Goal: Task Accomplishment & Management: Manage account settings

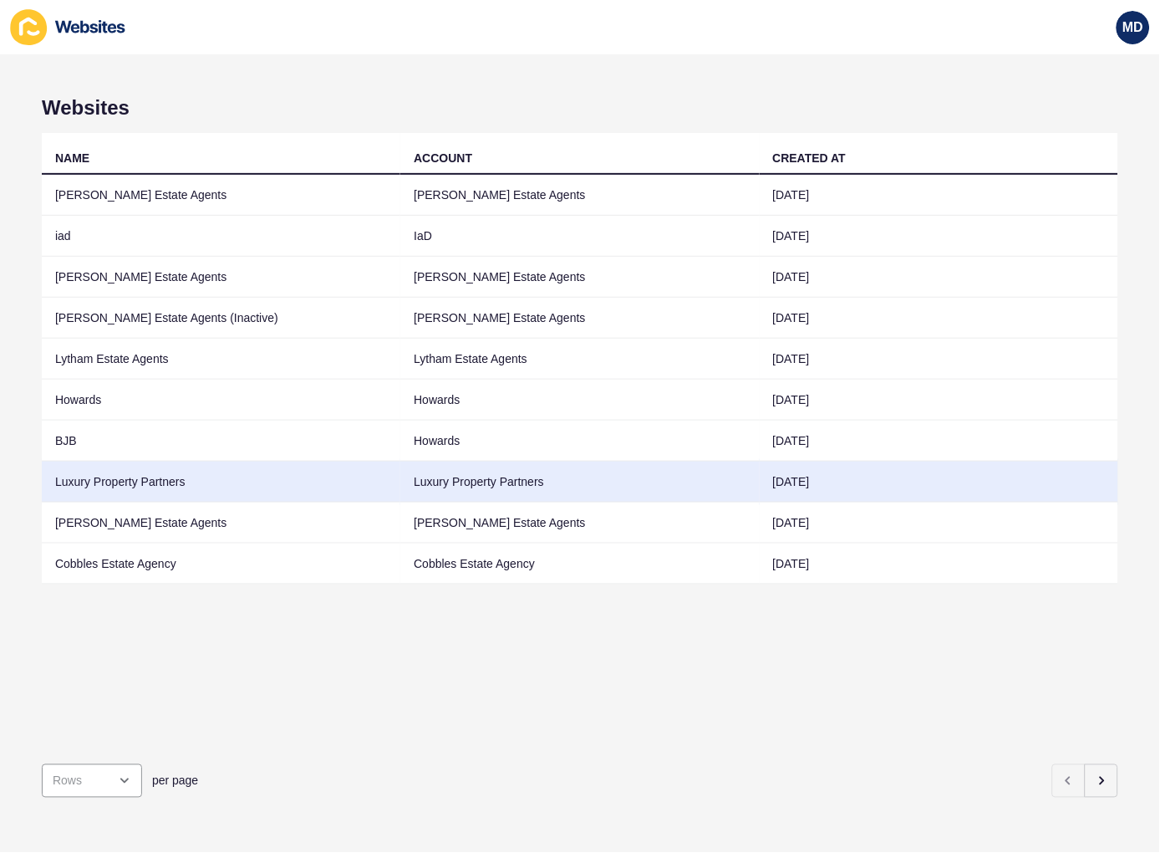
click at [120, 482] on td "Luxury Property Partners" at bounding box center [221, 481] width 359 height 41
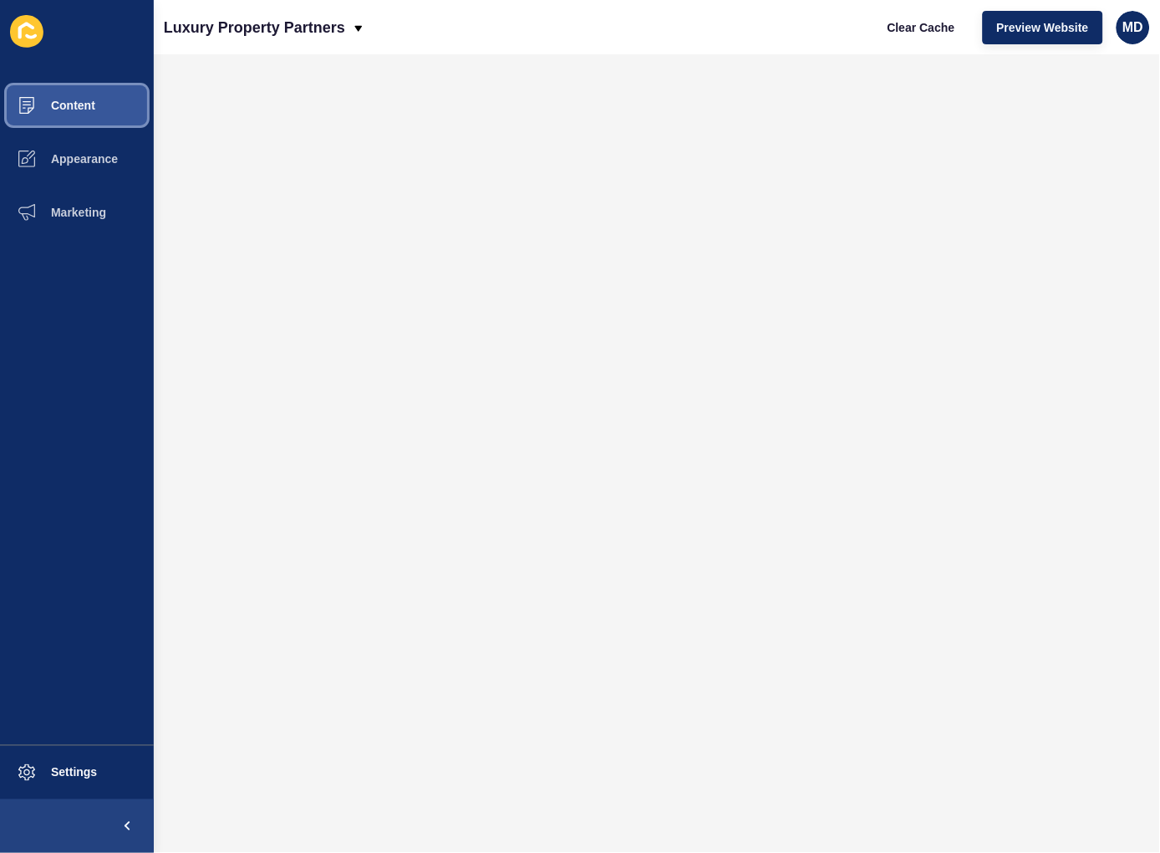
click at [89, 94] on button "Content" at bounding box center [77, 105] width 154 height 53
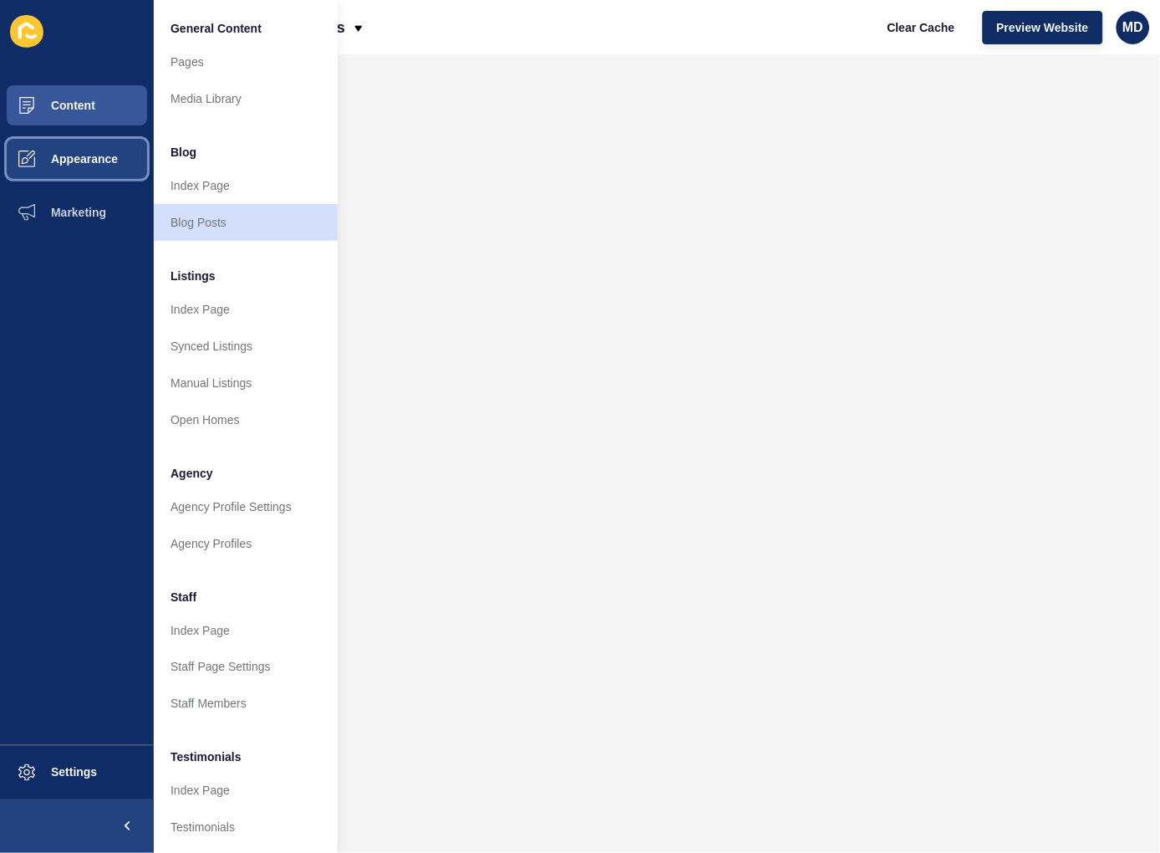
click at [85, 155] on span "Appearance" at bounding box center [57, 158] width 120 height 13
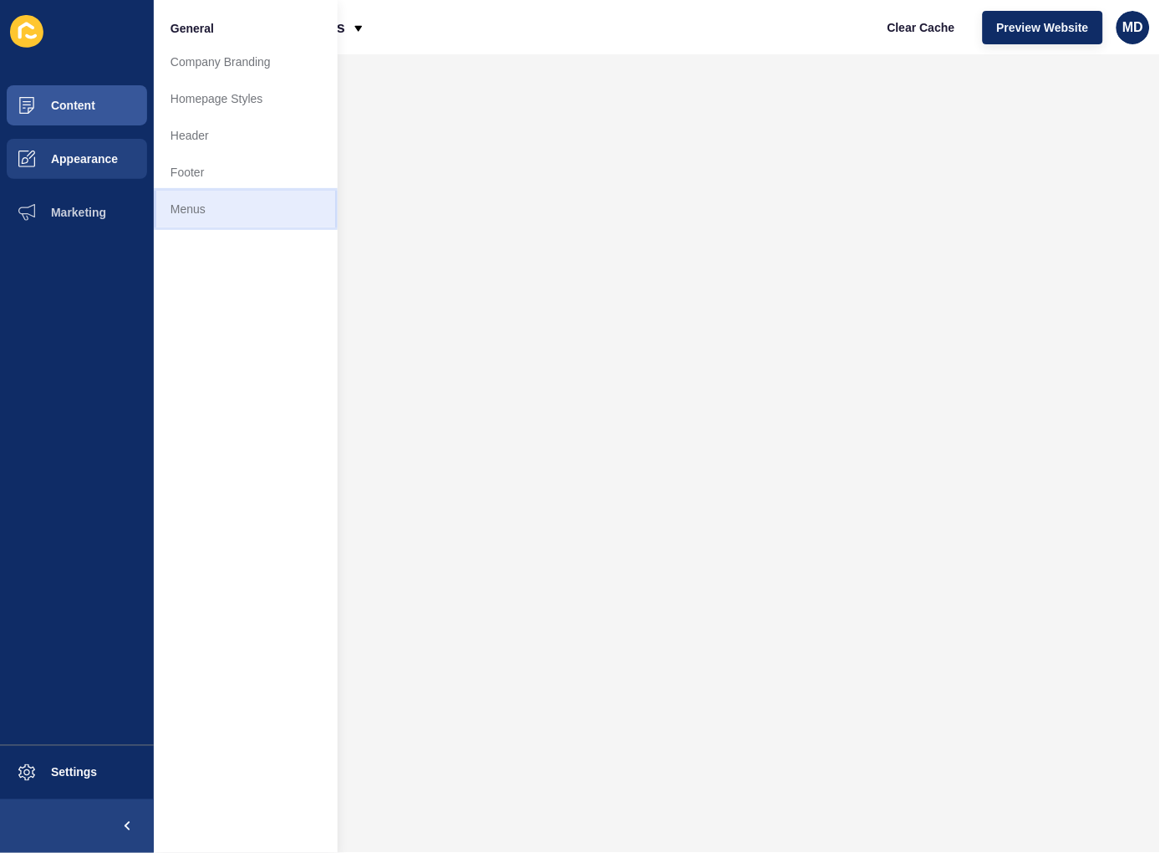
click at [237, 206] on link "Menus" at bounding box center [246, 209] width 184 height 37
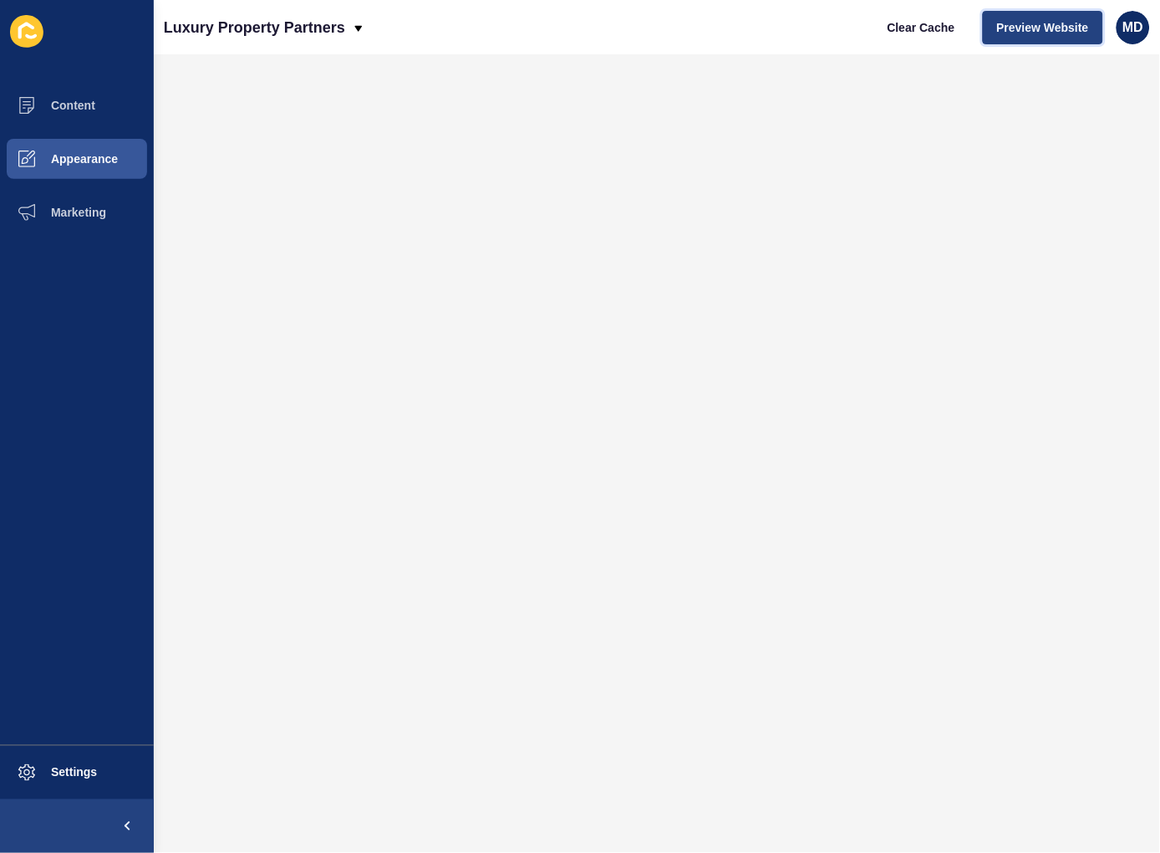
click at [1015, 27] on span "Preview Website" at bounding box center [1043, 27] width 92 height 17
click at [932, 25] on span "Clear Cache" at bounding box center [922, 27] width 68 height 17
click at [1043, 23] on span "Preview Website" at bounding box center [1043, 27] width 92 height 17
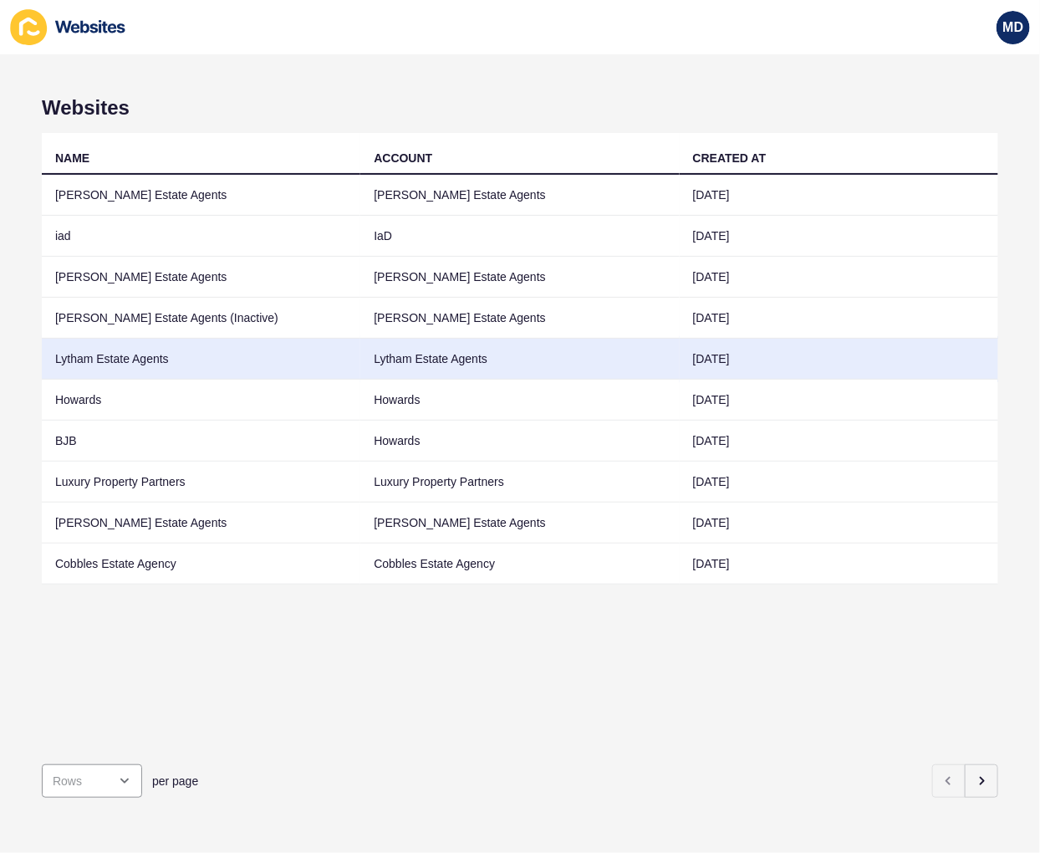
click at [215, 356] on td "Lytham Estate Agents" at bounding box center [201, 358] width 318 height 41
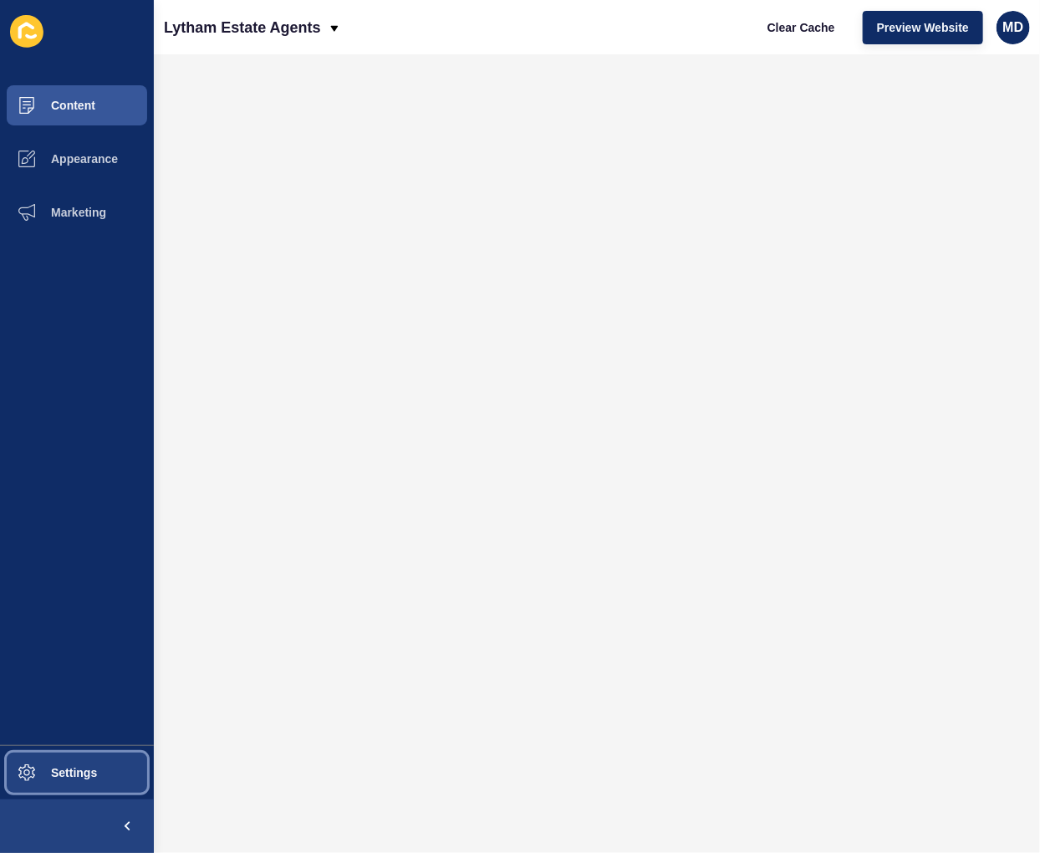
click at [80, 755] on button "Settings" at bounding box center [77, 772] width 154 height 53
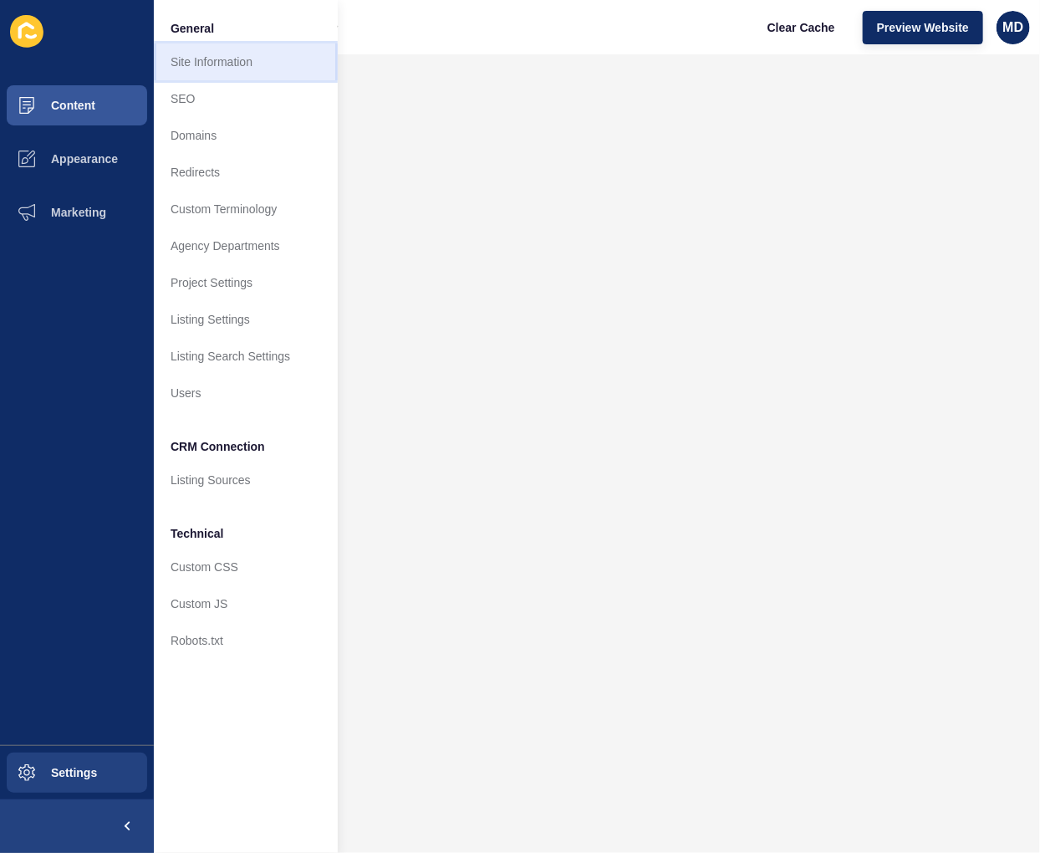
click at [220, 73] on link "Site Information" at bounding box center [246, 61] width 184 height 37
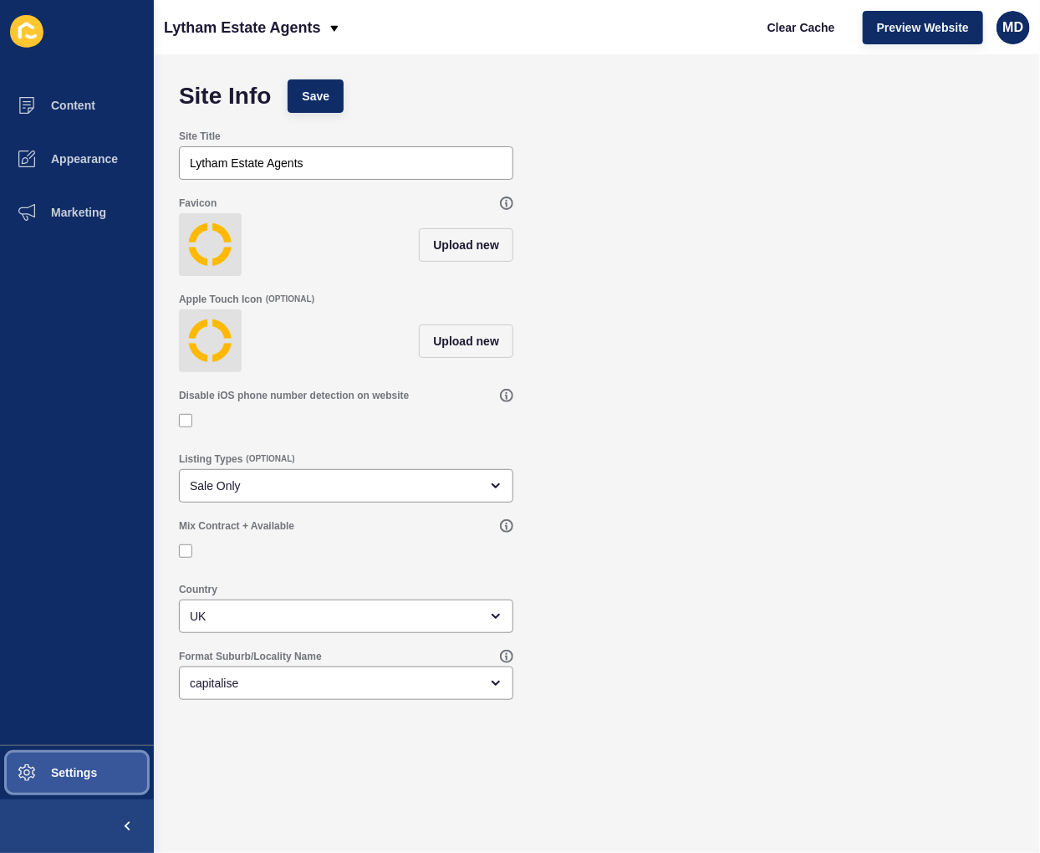
click at [43, 776] on span "Settings" at bounding box center [46, 772] width 99 height 13
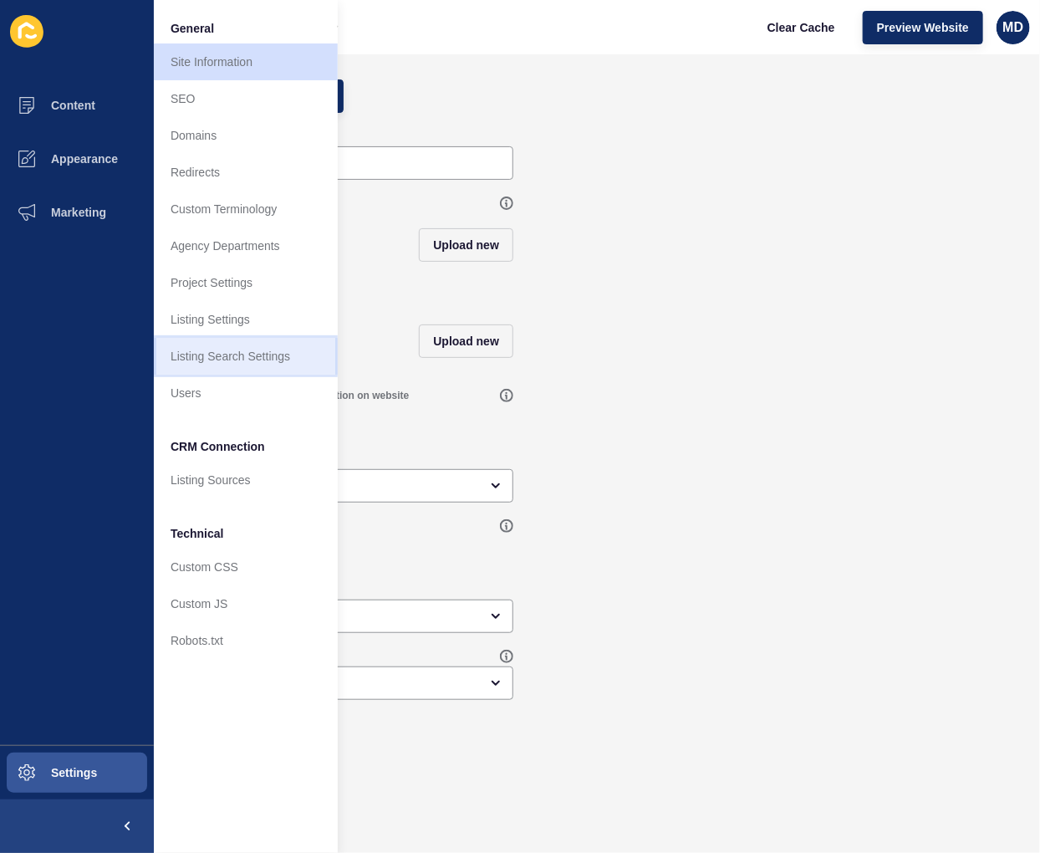
click at [270, 343] on link "Listing Search Settings" at bounding box center [246, 356] width 184 height 37
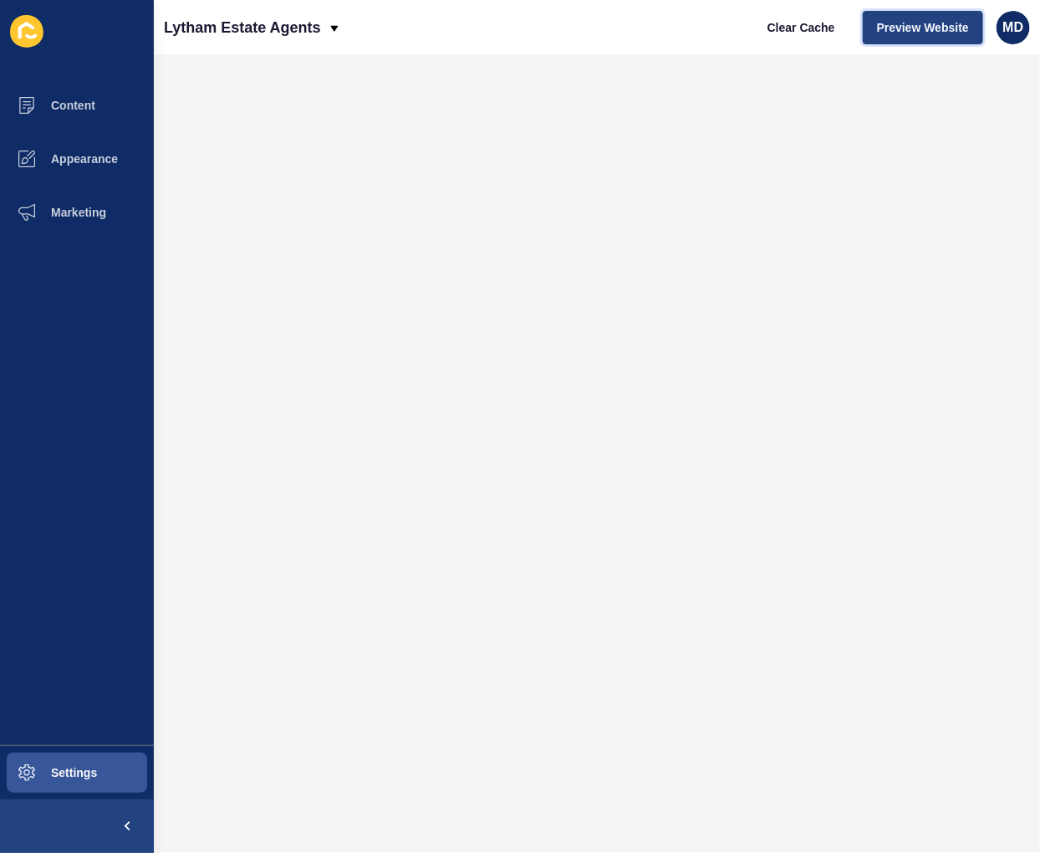
click at [949, 32] on span "Preview Website" at bounding box center [923, 27] width 92 height 17
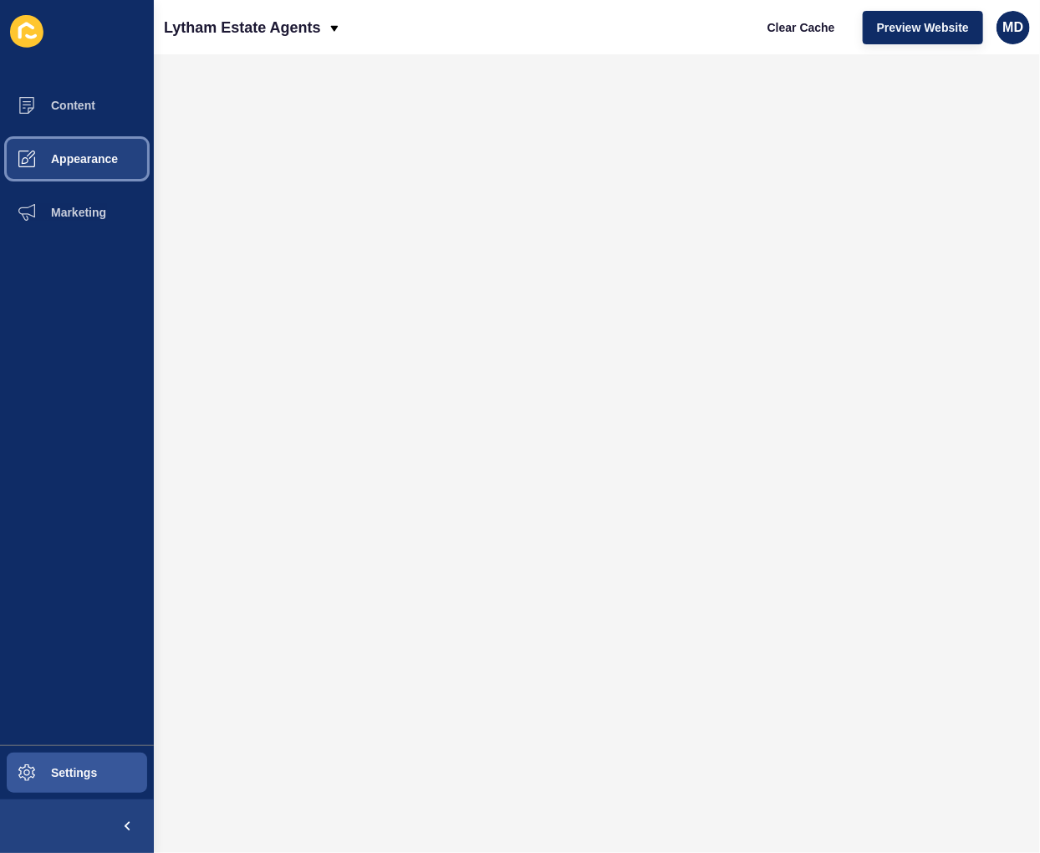
click at [70, 155] on span "Appearance" at bounding box center [57, 158] width 120 height 13
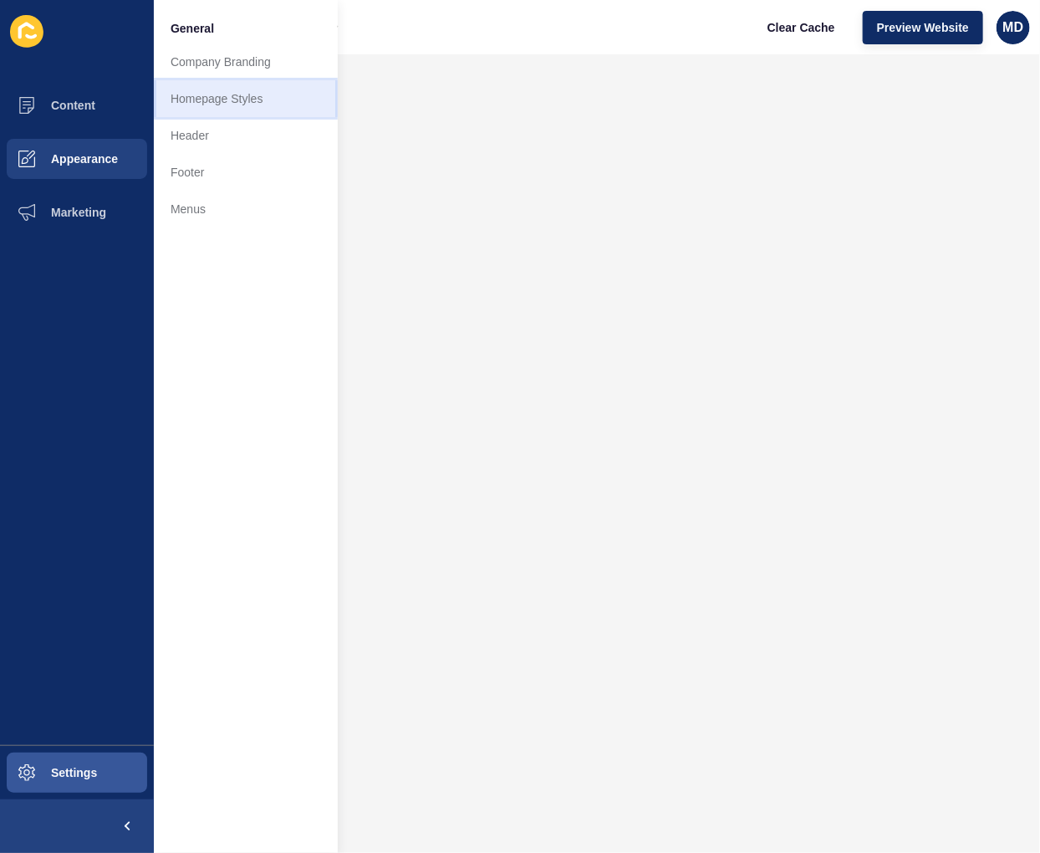
click at [247, 107] on link "Homepage Styles" at bounding box center [246, 98] width 184 height 37
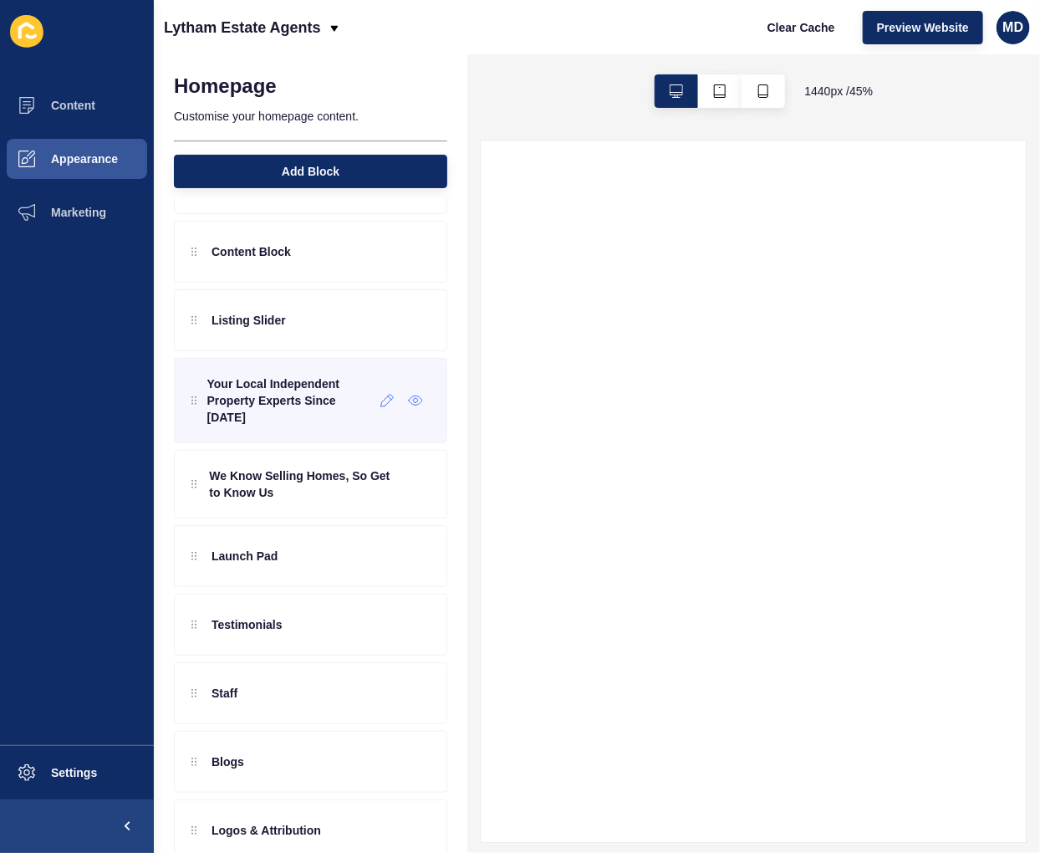
scroll to position [93, 0]
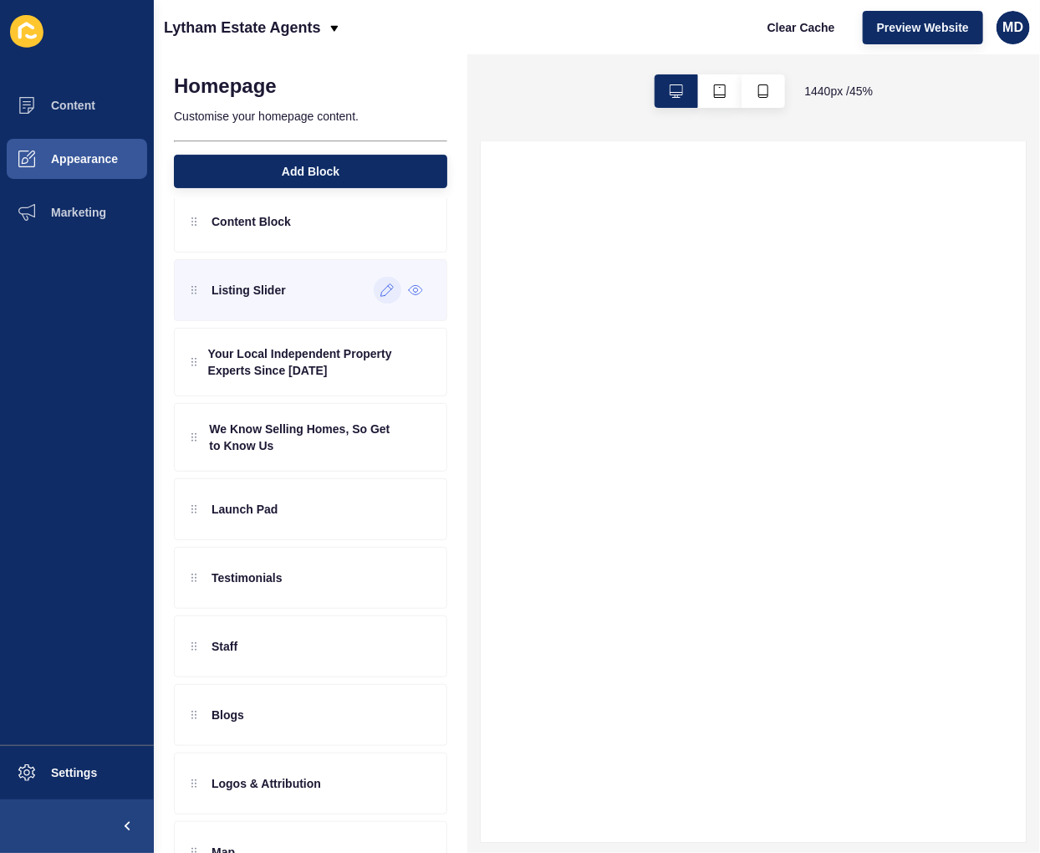
click at [380, 289] on icon at bounding box center [387, 289] width 14 height 13
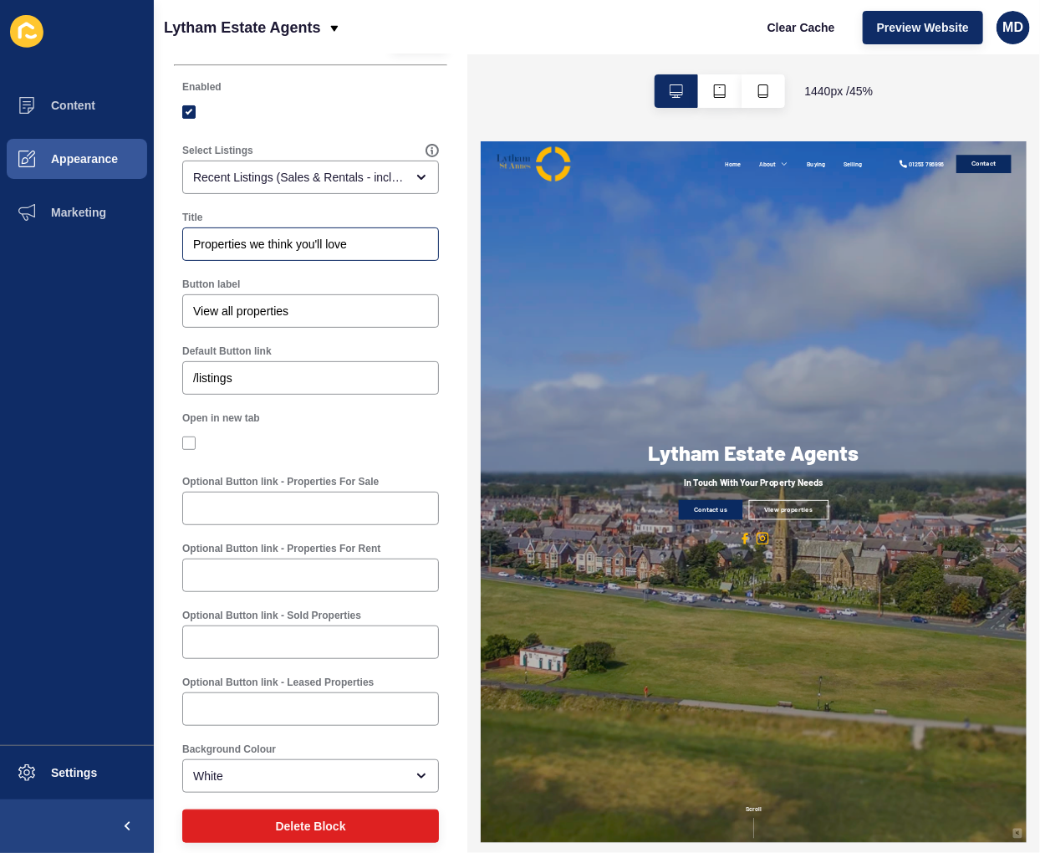
scroll to position [88, 0]
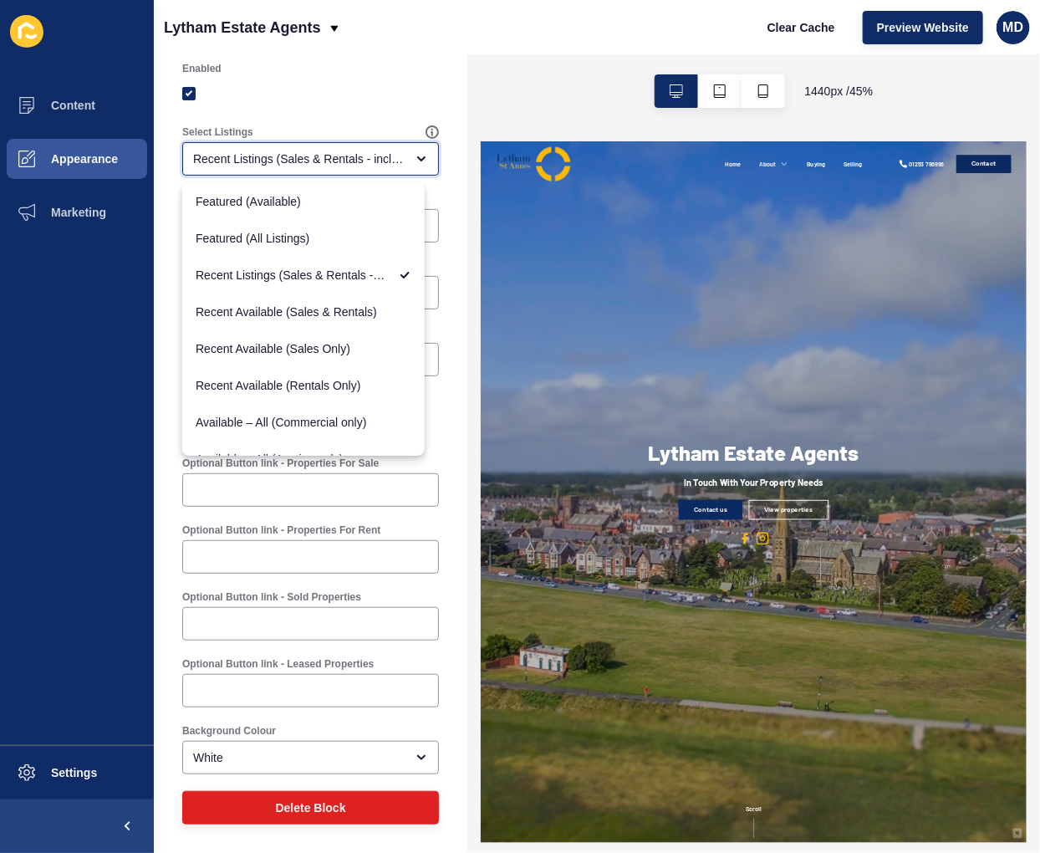
click at [257, 161] on div "Recent Listings (Sales & Rentals - including sold & leased)" at bounding box center [298, 158] width 211 height 17
click at [289, 353] on span "Recent Available (Sales Only)" at bounding box center [304, 348] width 216 height 17
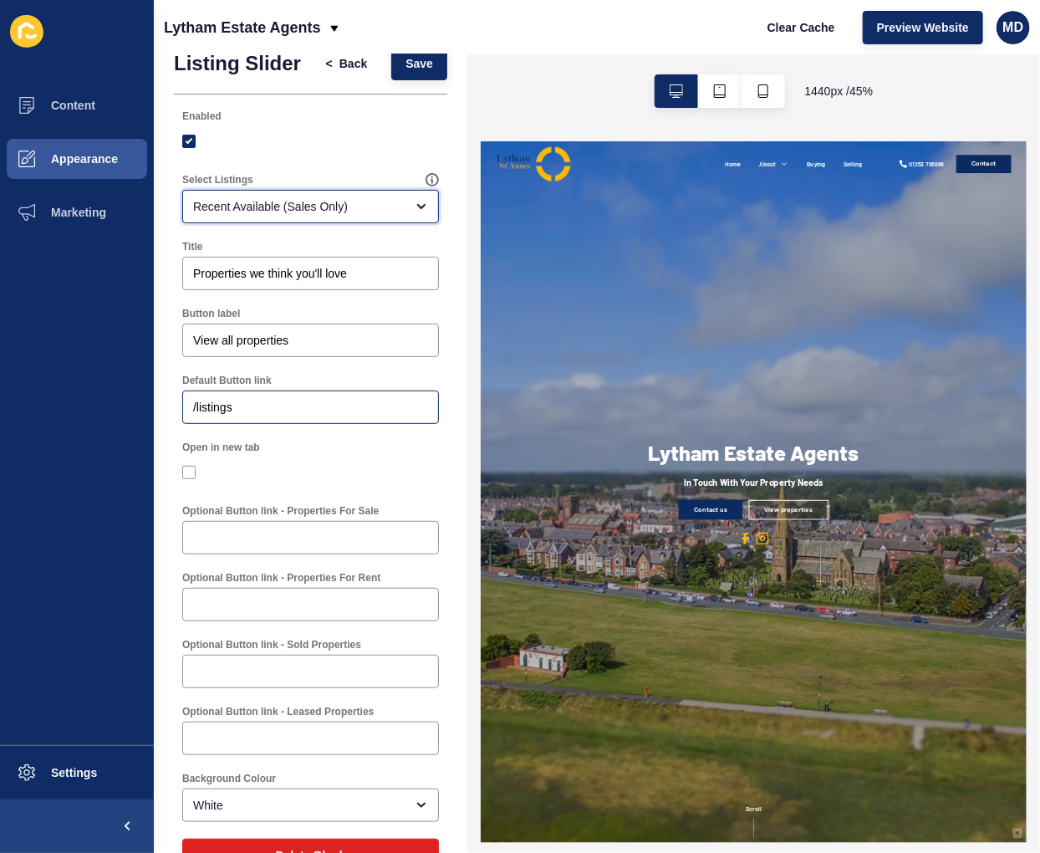
scroll to position [0, 0]
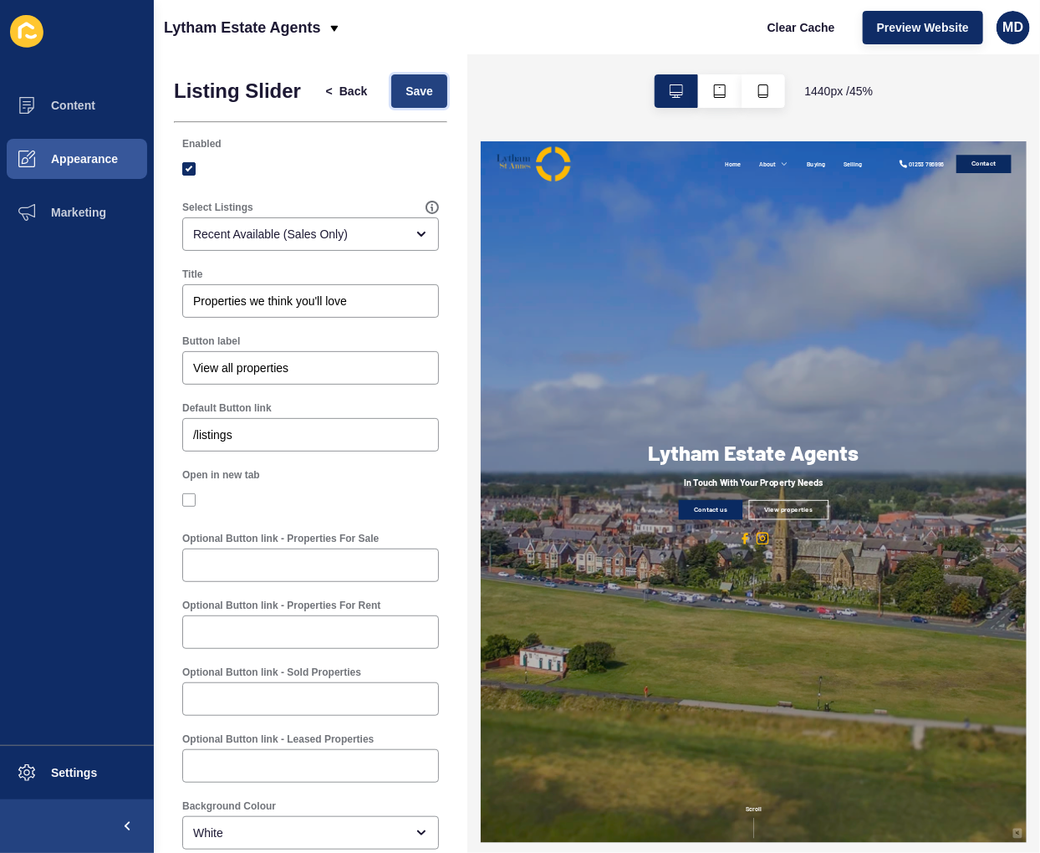
click at [412, 99] on span "Save" at bounding box center [419, 91] width 28 height 17
click at [356, 251] on div "Recent Available (Sales Only)" at bounding box center [310, 233] width 257 height 33
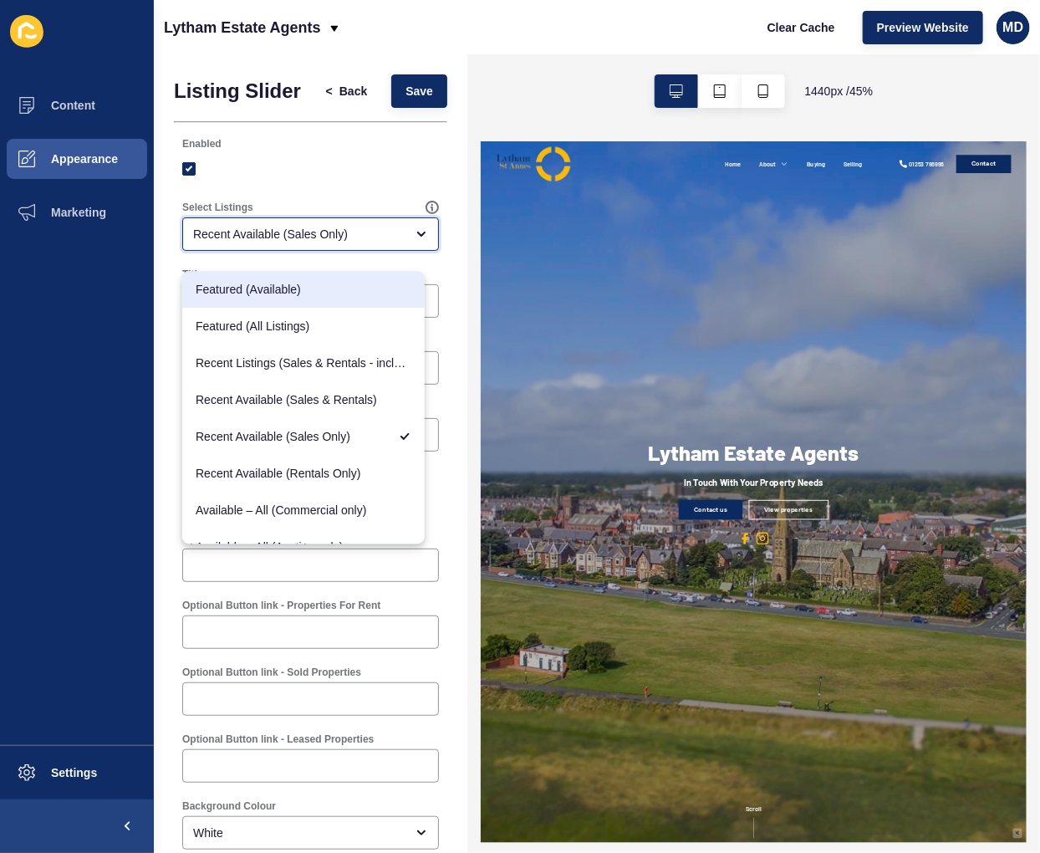
click at [288, 287] on span "Featured (Available)" at bounding box center [304, 289] width 216 height 17
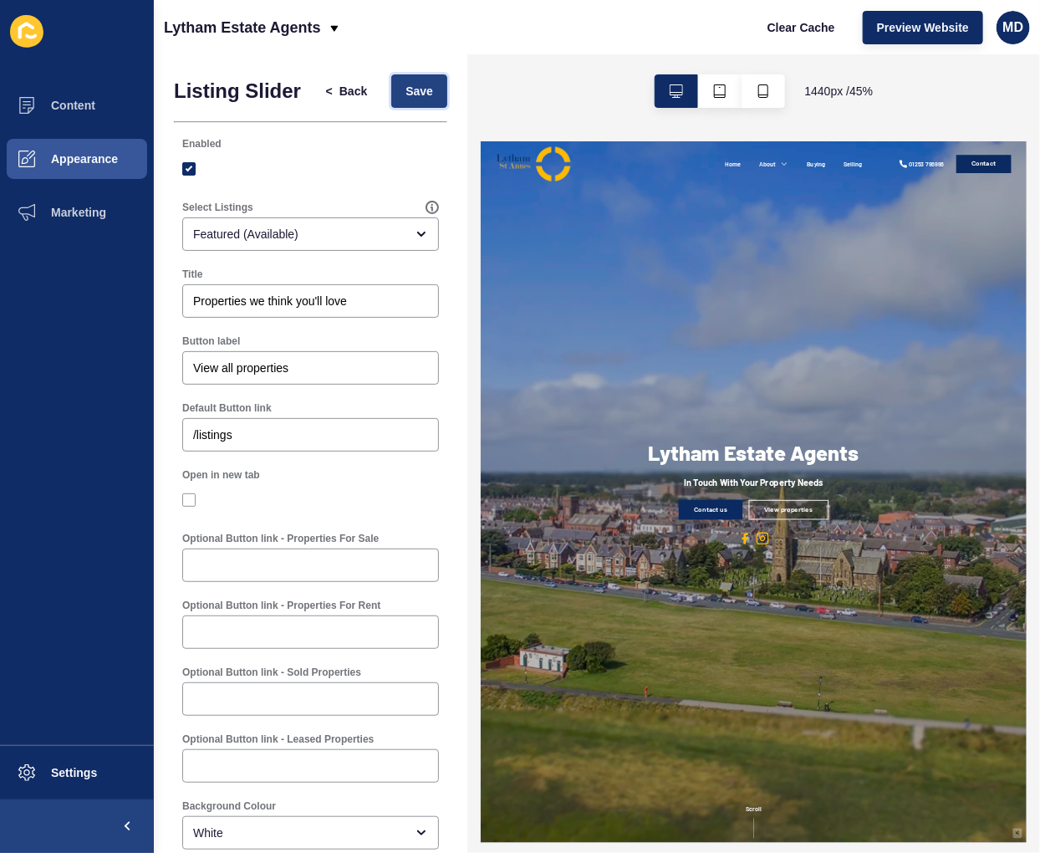
click at [405, 95] on span "Save" at bounding box center [419, 91] width 28 height 17
click at [352, 242] on div "Featured (Available)" at bounding box center [298, 234] width 211 height 17
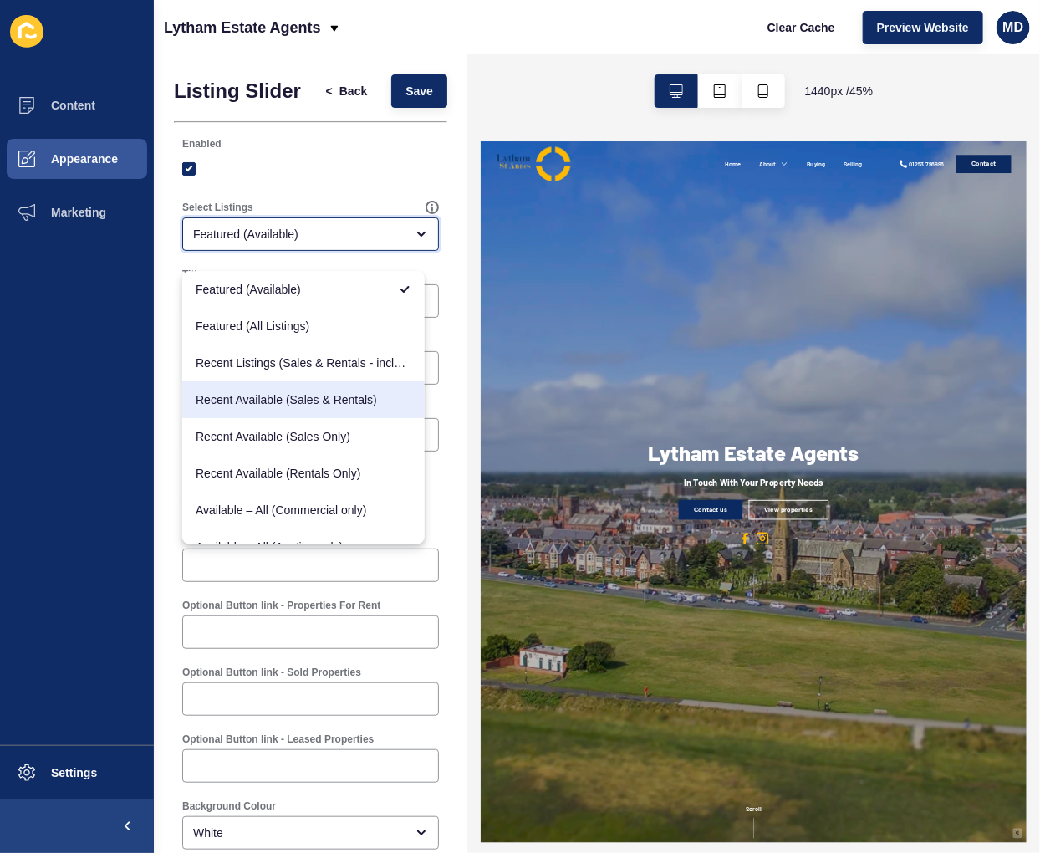
click at [368, 407] on span "Recent Available (Sales & Rentals)" at bounding box center [304, 399] width 216 height 17
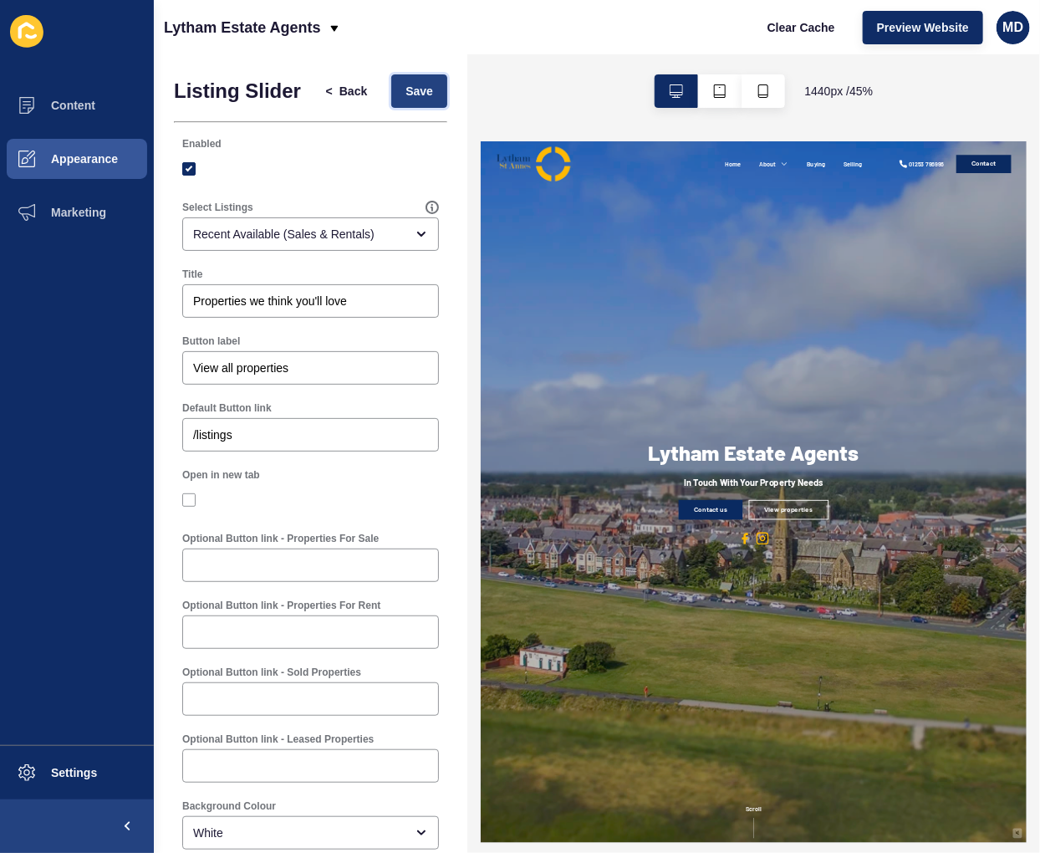
click at [420, 84] on button "Save" at bounding box center [419, 90] width 56 height 33
click at [226, 252] on div "Select Listings Recent Available (Sales & Rentals)" at bounding box center [311, 225] width 260 height 53
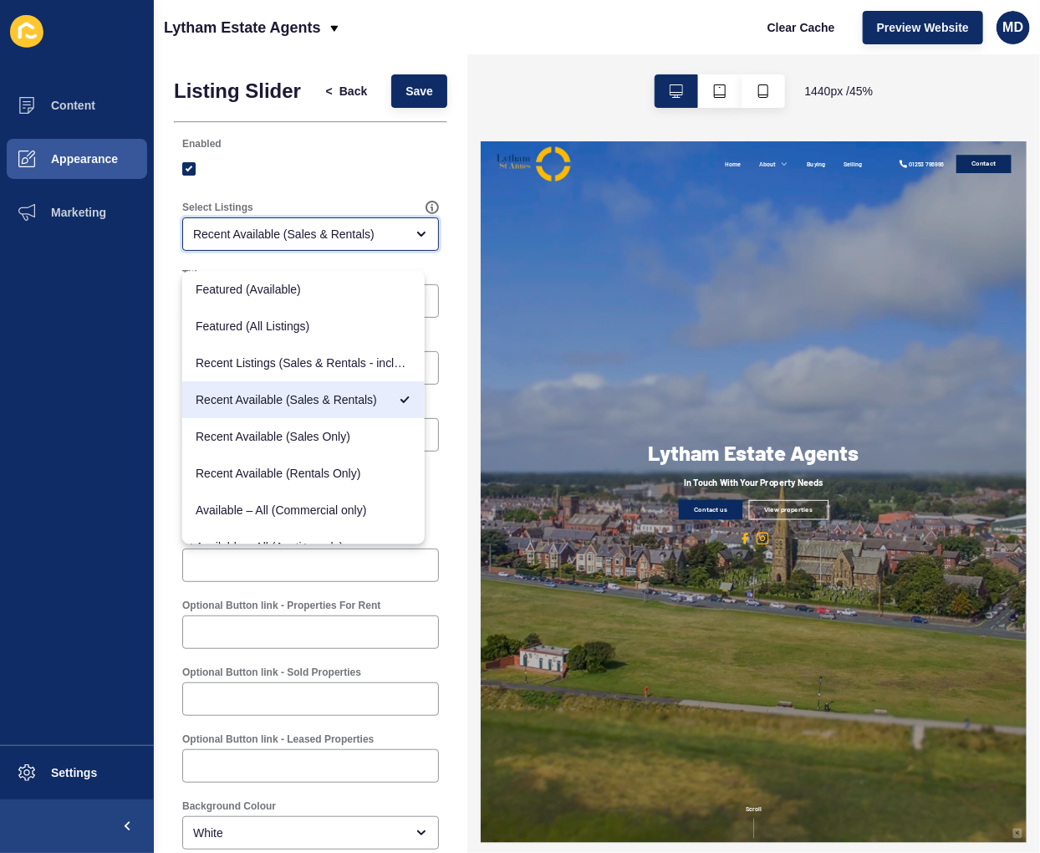
click at [229, 242] on div "Recent Available (Sales & Rentals)" at bounding box center [298, 234] width 211 height 17
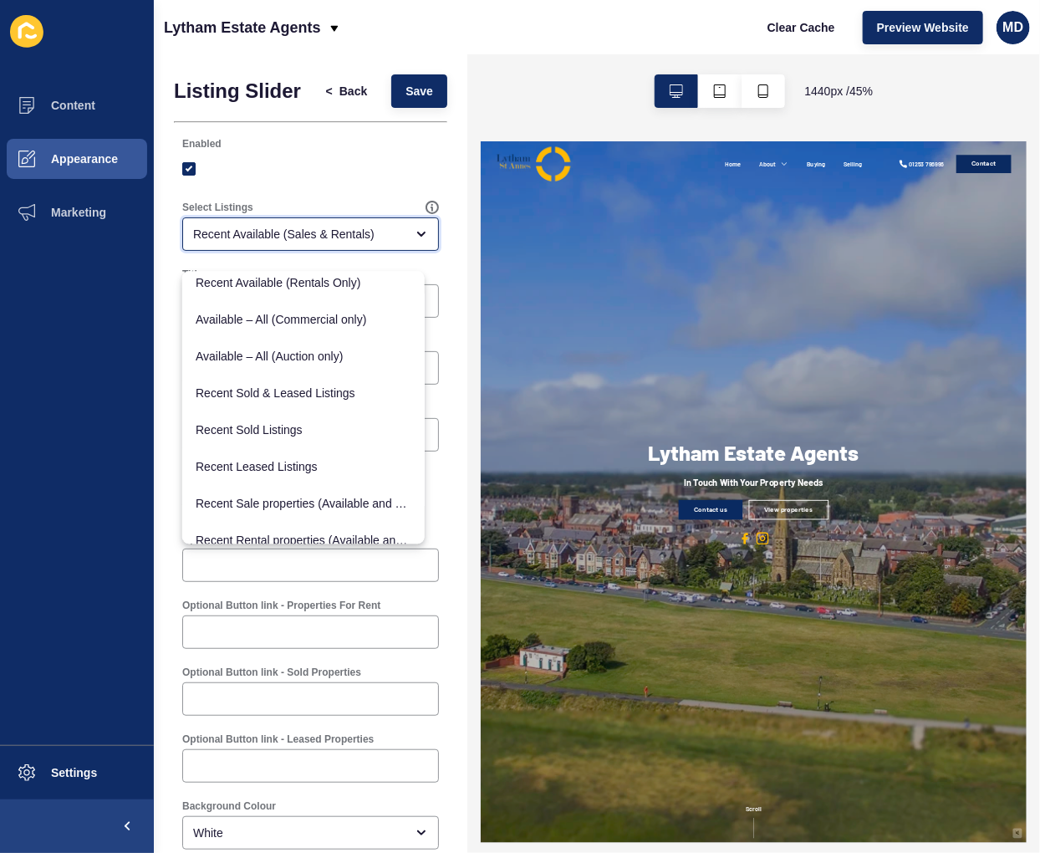
scroll to position [206, 0]
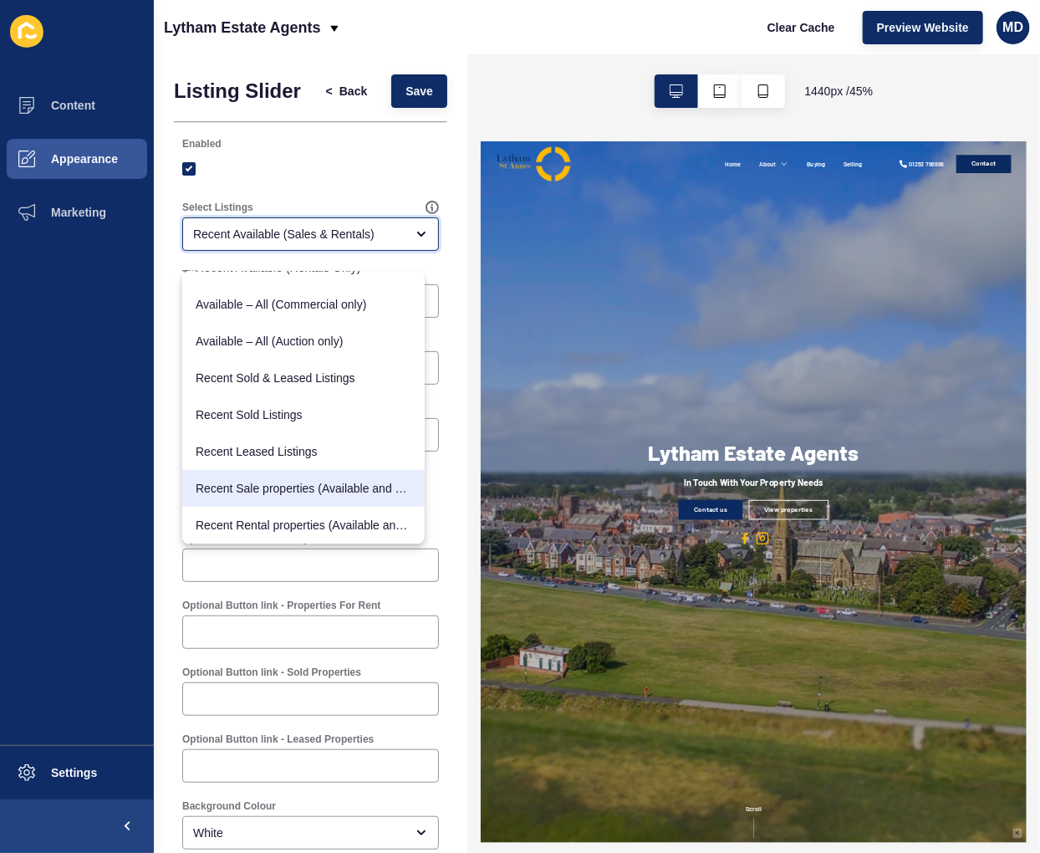
click at [353, 490] on span "Recent Sale properties (Available and Sold)" at bounding box center [304, 488] width 216 height 17
type input "Recent Sale properties (Available and Sold)"
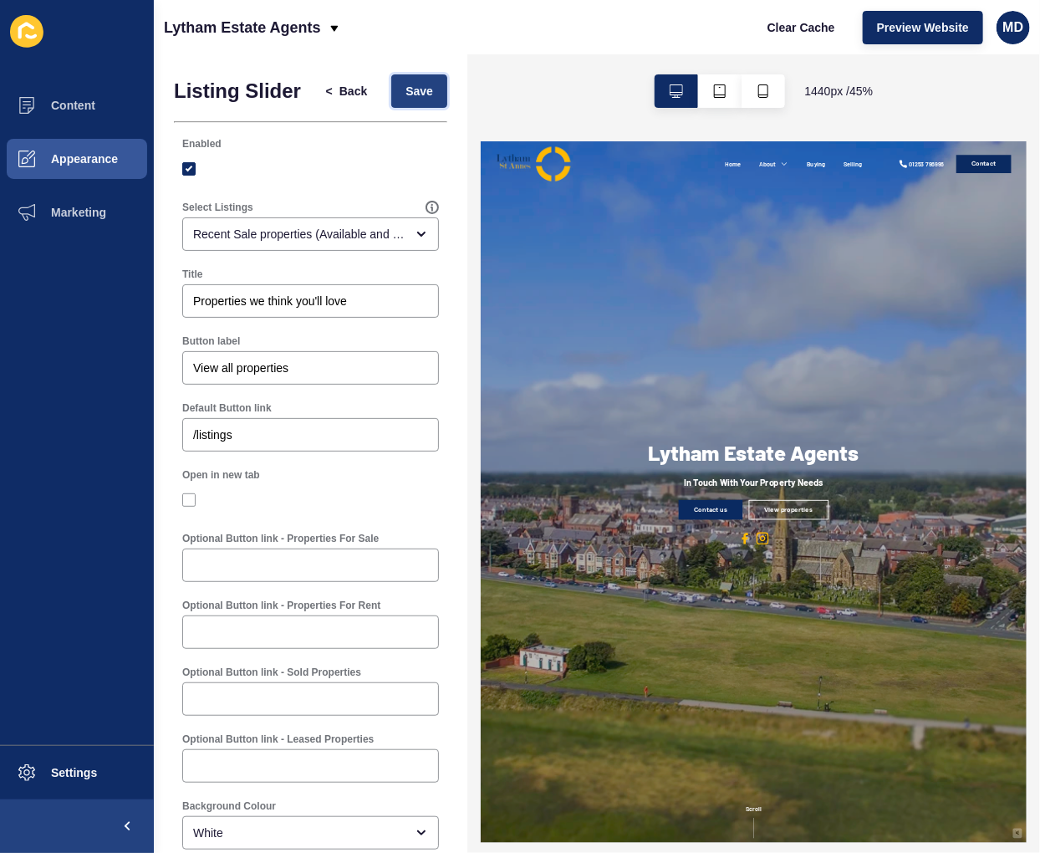
click at [405, 97] on span "Save" at bounding box center [419, 91] width 28 height 17
click at [85, 156] on span "Appearance" at bounding box center [57, 158] width 120 height 13
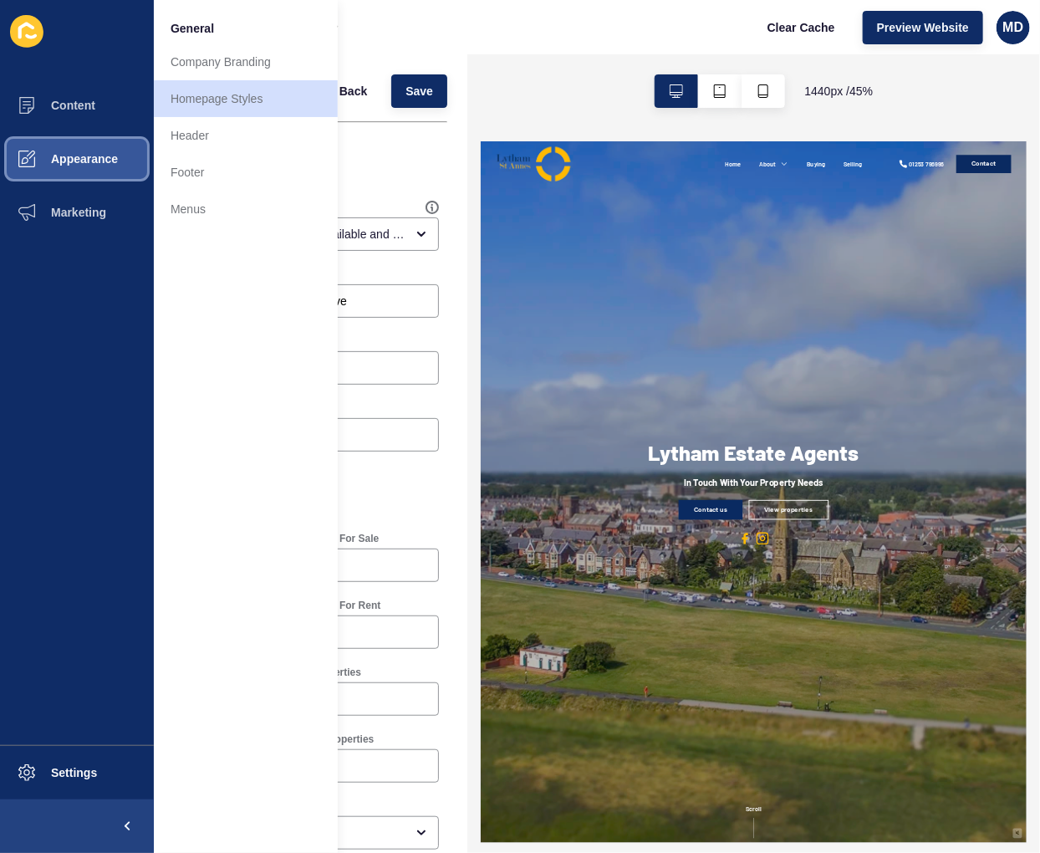
click at [85, 156] on span "Appearance" at bounding box center [57, 158] width 120 height 13
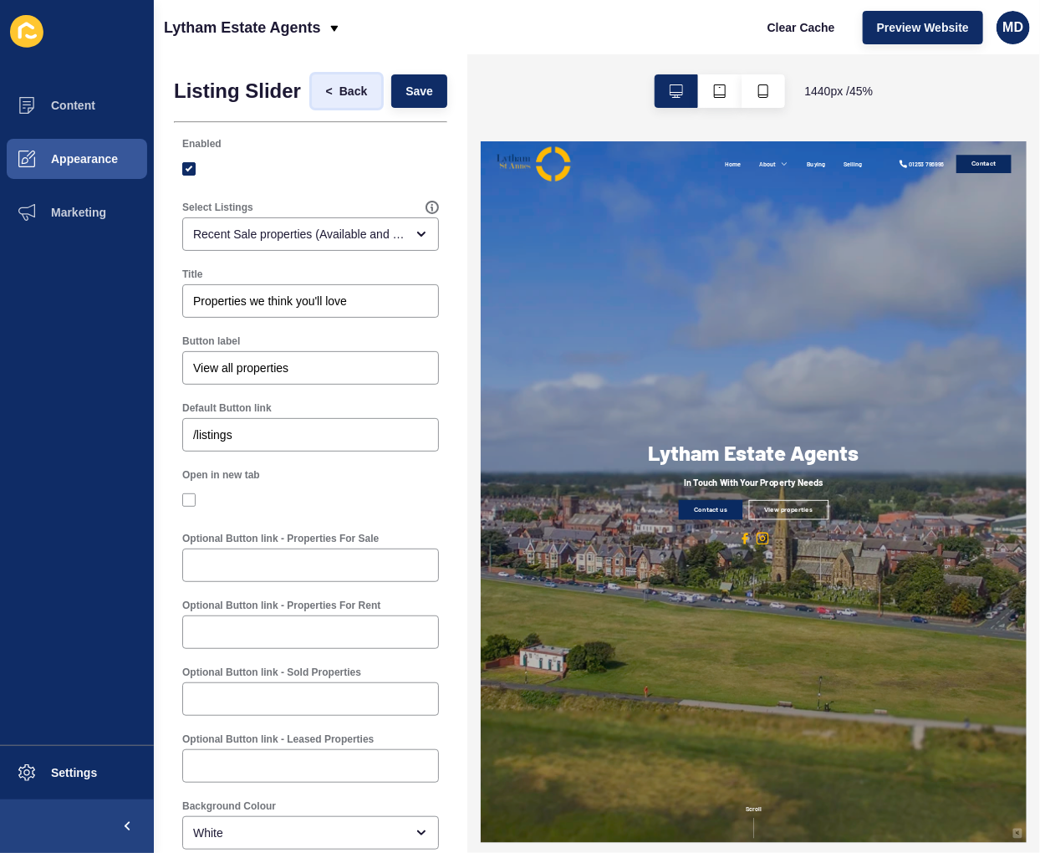
click at [339, 99] on span "Back" at bounding box center [353, 91] width 28 height 17
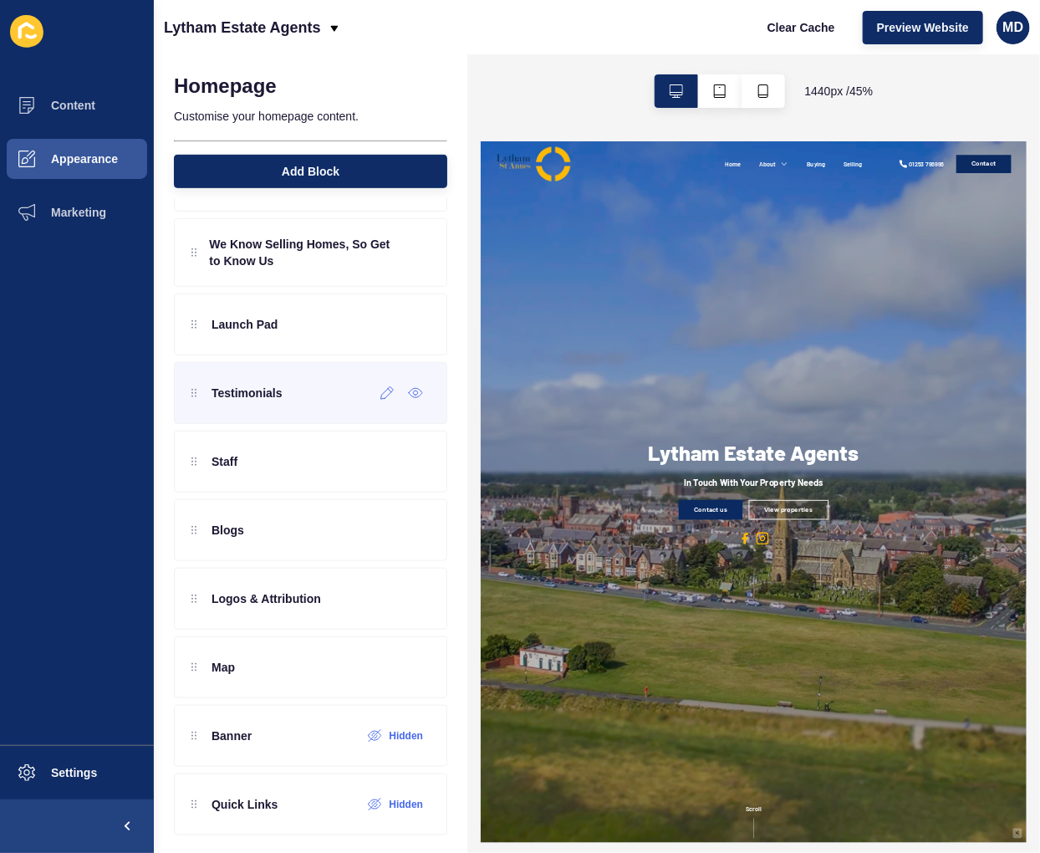
scroll to position [288, 0]
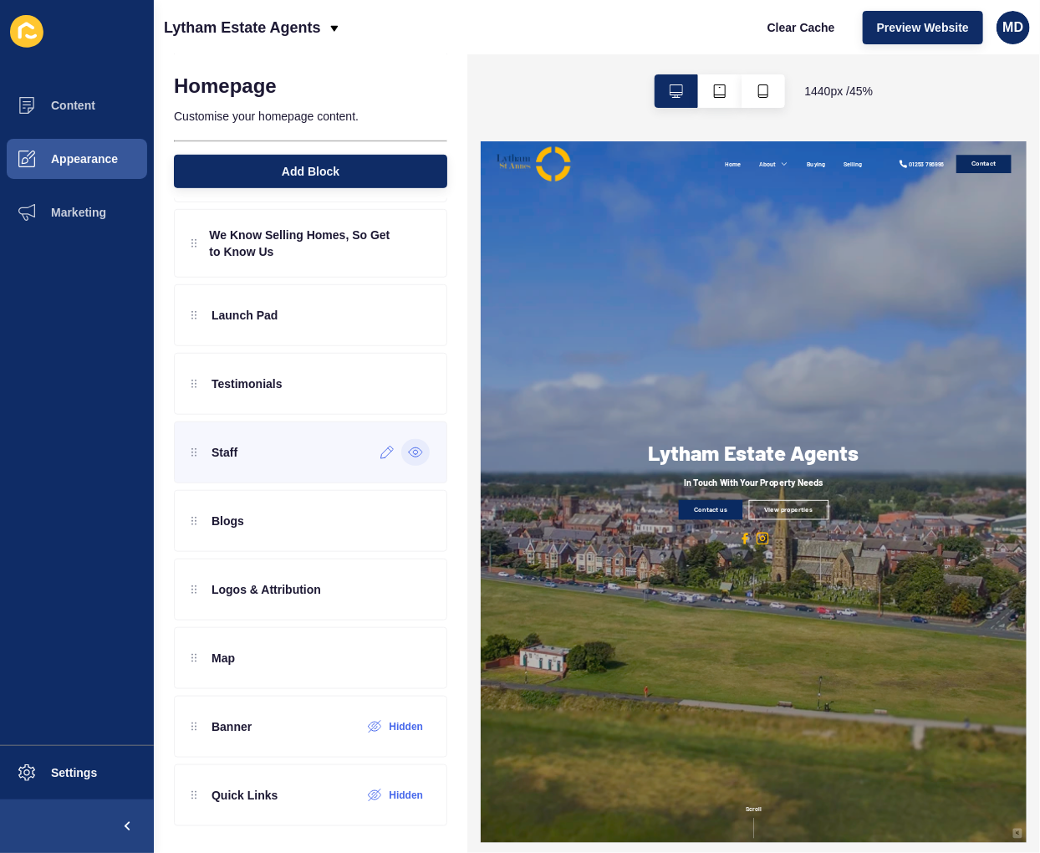
click at [408, 447] on icon at bounding box center [415, 451] width 15 height 13
click at [57, 159] on span "Appearance" at bounding box center [57, 158] width 120 height 13
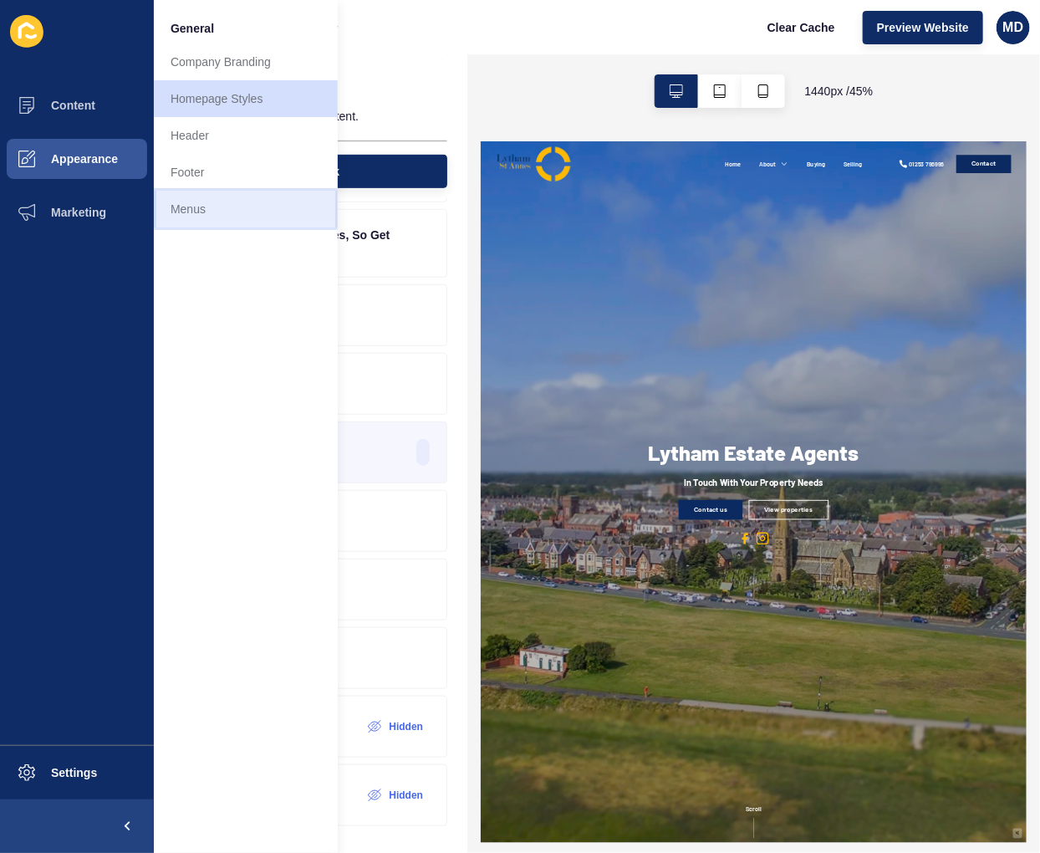
click at [276, 201] on link "Menus" at bounding box center [246, 209] width 184 height 37
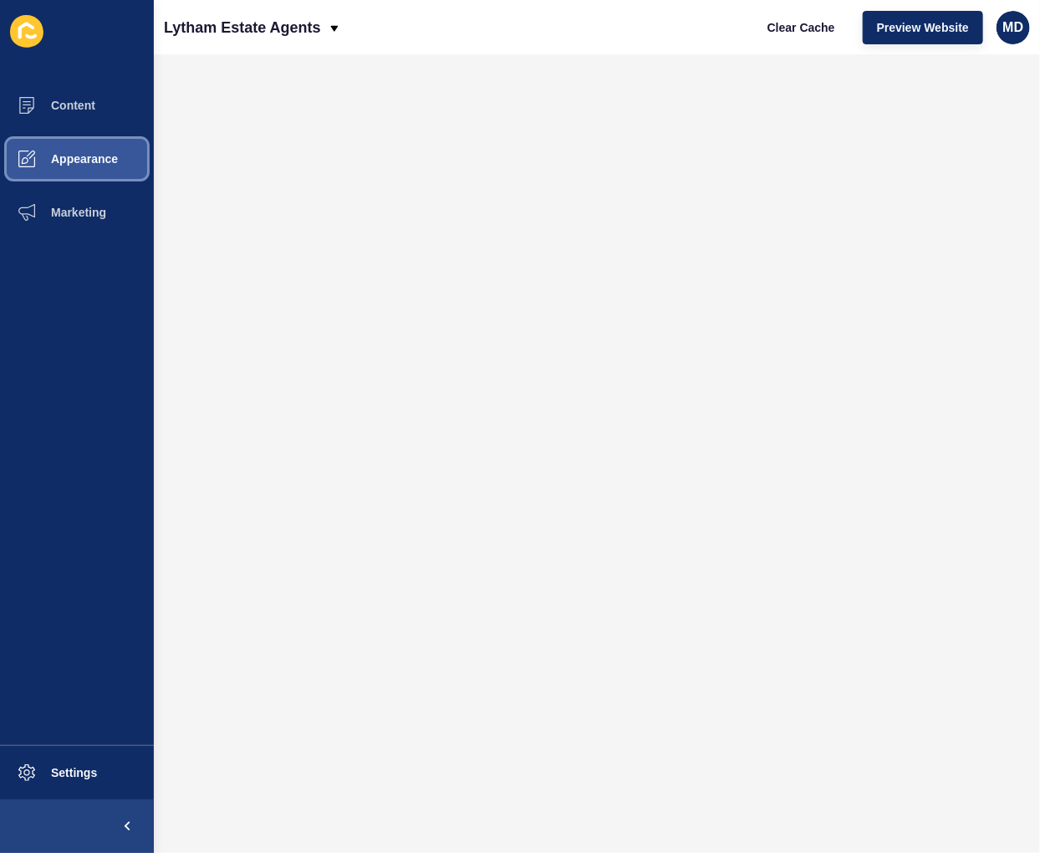
click at [84, 159] on span "Appearance" at bounding box center [57, 158] width 120 height 13
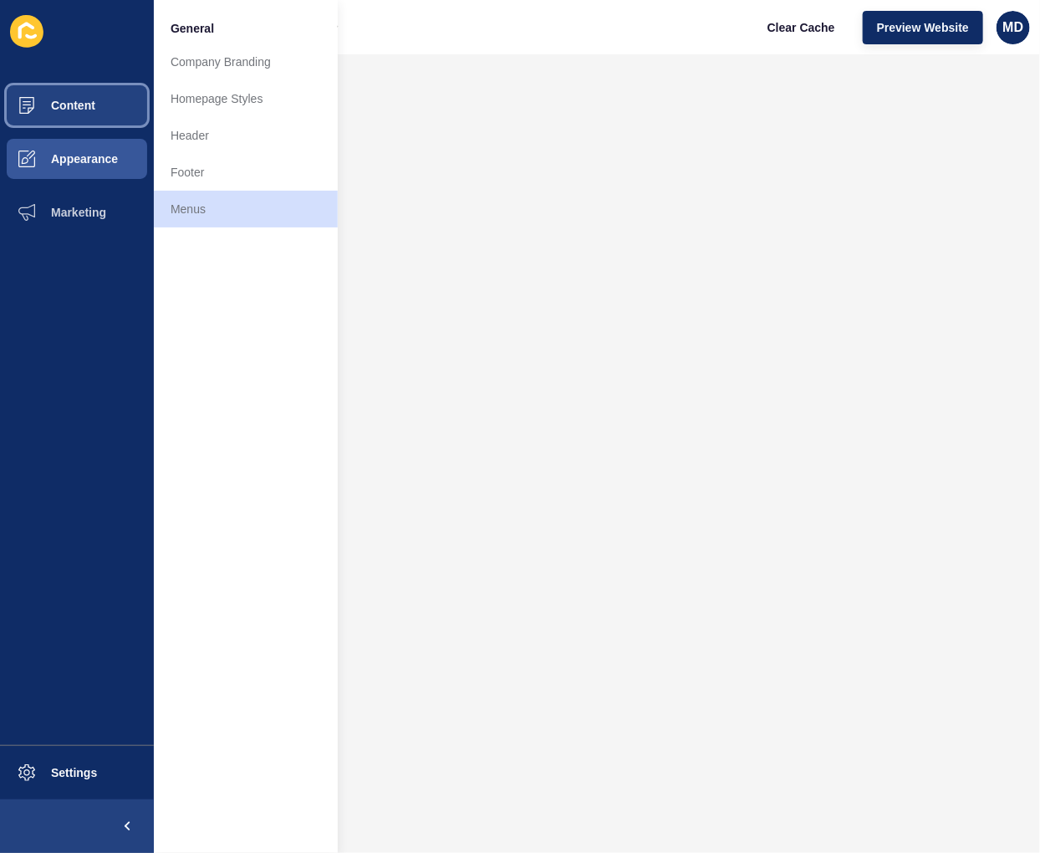
click at [106, 104] on button "Content" at bounding box center [77, 105] width 154 height 53
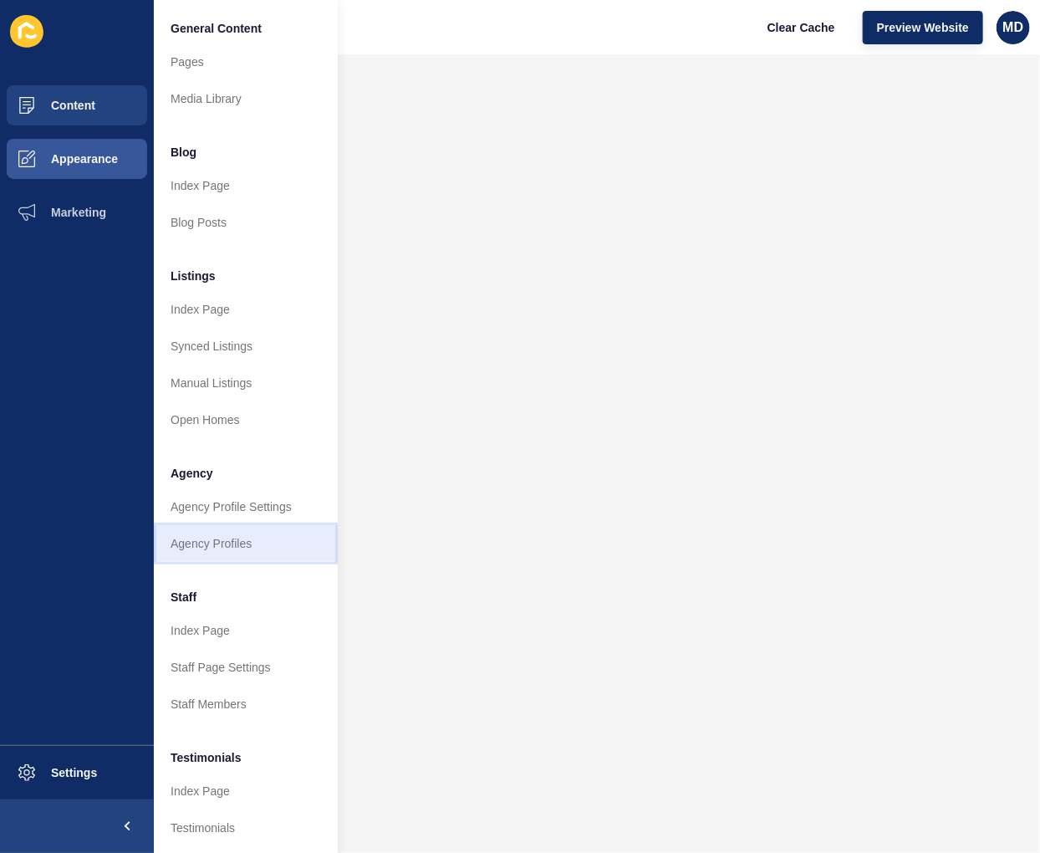
click at [226, 536] on link "Agency Profiles" at bounding box center [246, 543] width 184 height 37
